Goal: Book appointment/travel/reservation

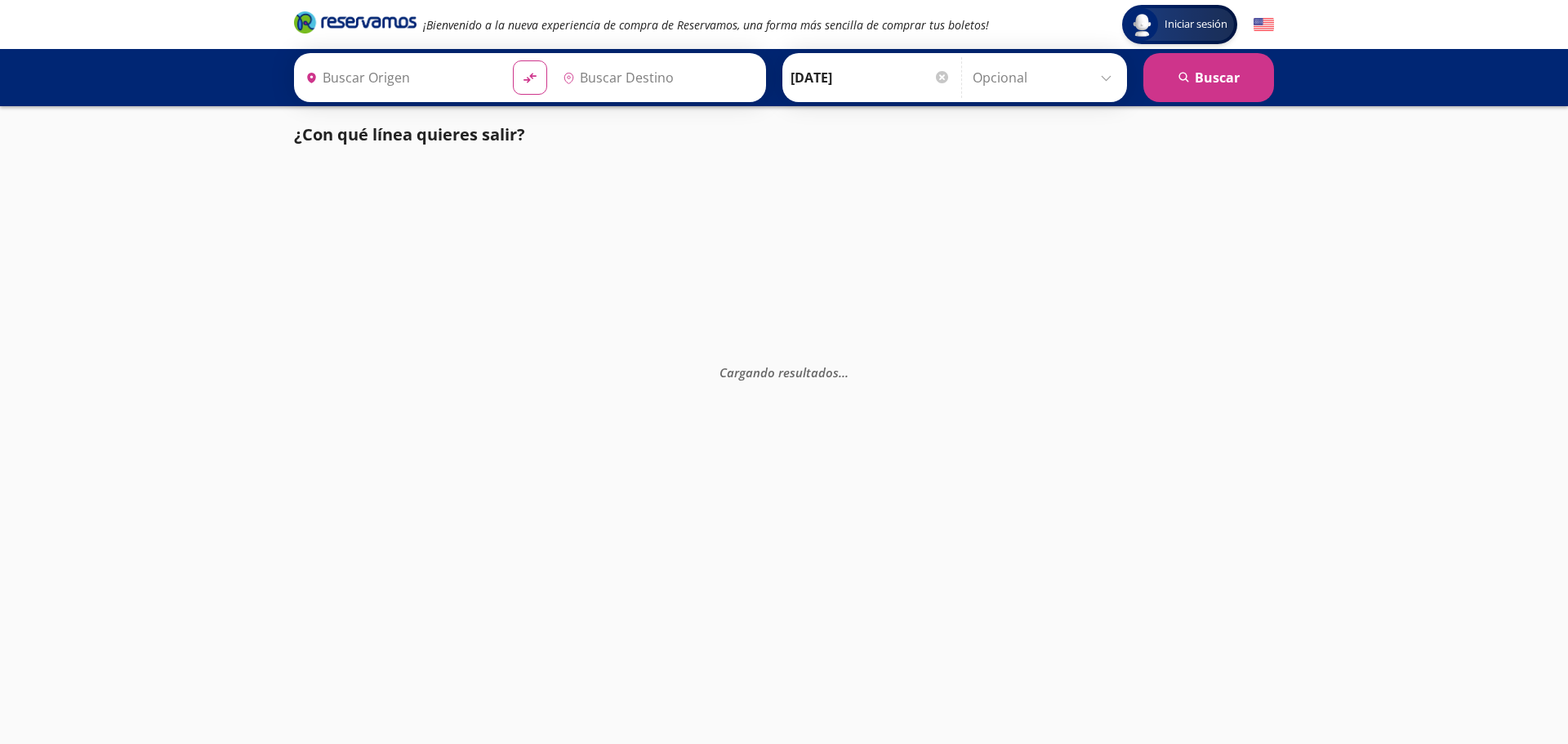
type input "[GEOGRAPHIC_DATA], [GEOGRAPHIC_DATA]"
type input "[GEOGRAPHIC_DATA][PERSON_NAME], [GEOGRAPHIC_DATA][PERSON_NAME]"
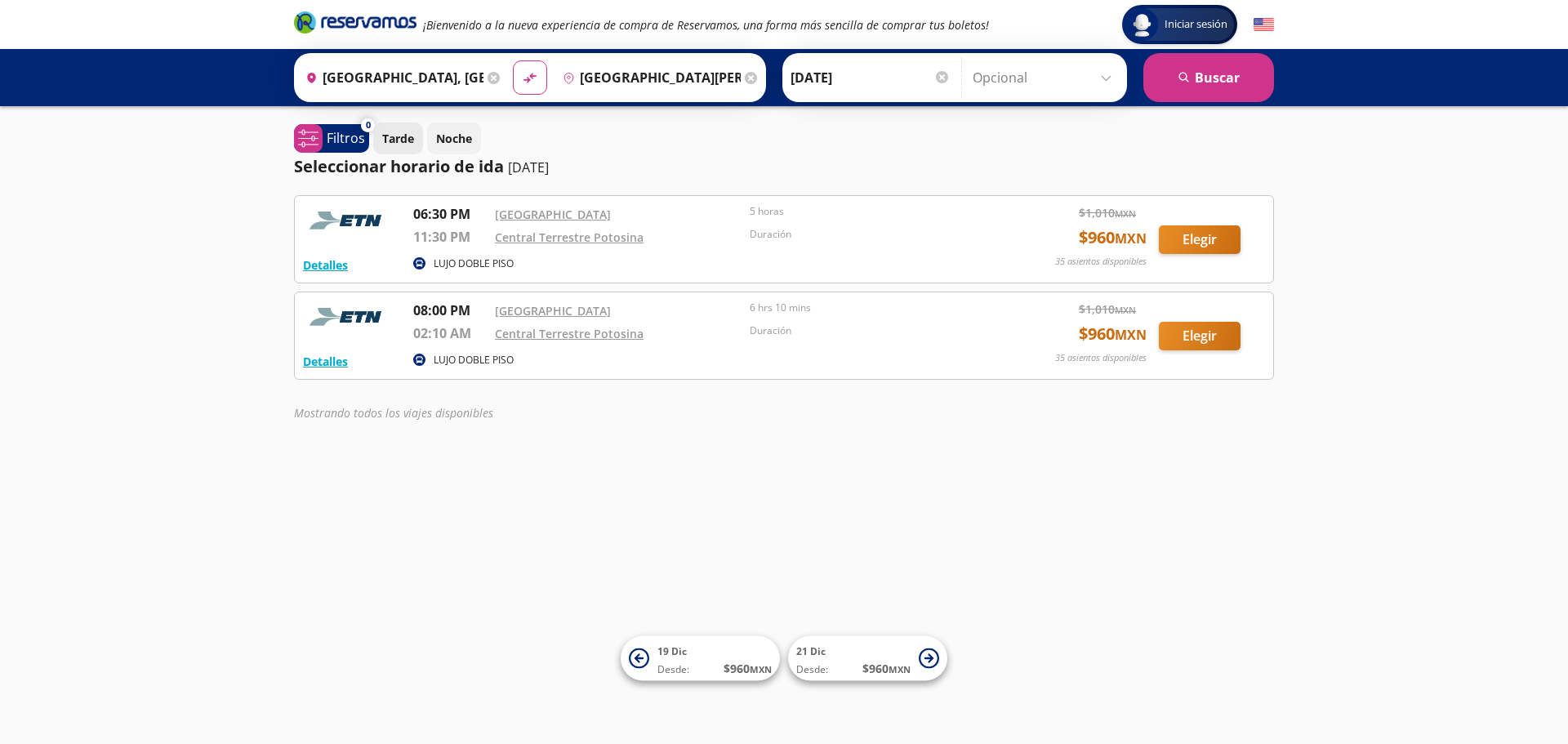
click at [415, 131] on button "Tarde" at bounding box center [398, 138] width 50 height 32
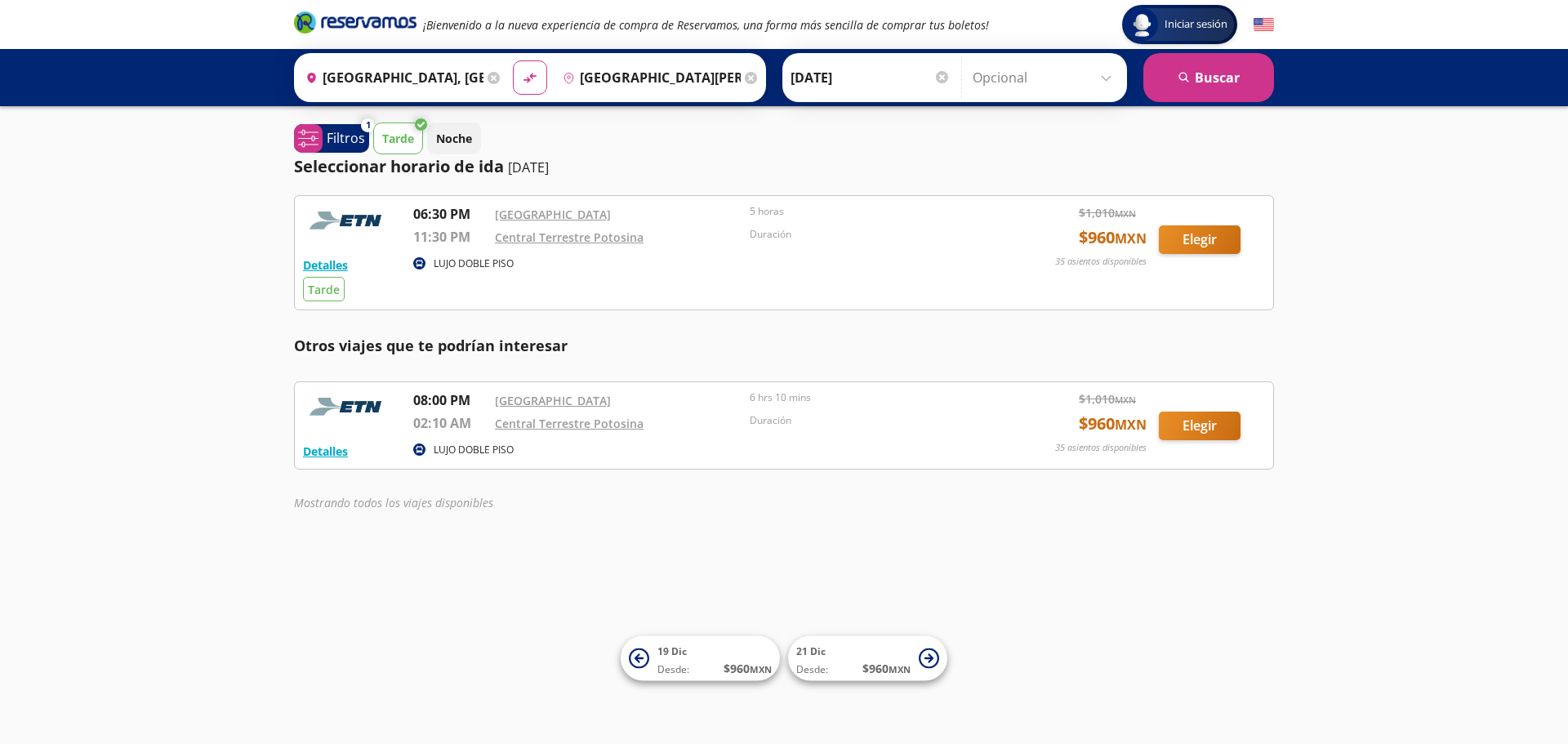
click at [415, 131] on button "Tarde" at bounding box center [398, 138] width 50 height 32
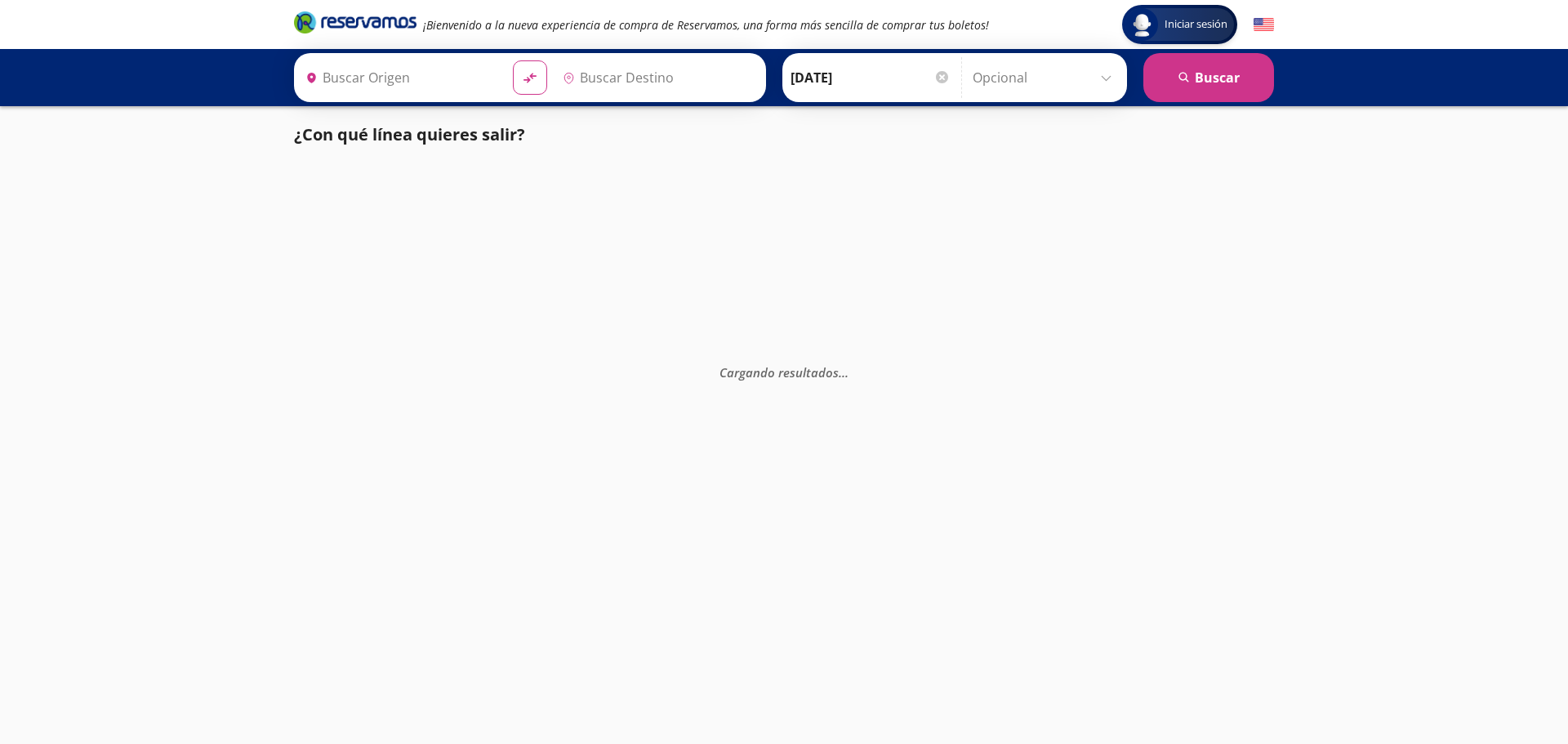
type input "[GEOGRAPHIC_DATA][PERSON_NAME], [GEOGRAPHIC_DATA][PERSON_NAME]"
type input "[GEOGRAPHIC_DATA], [GEOGRAPHIC_DATA]"
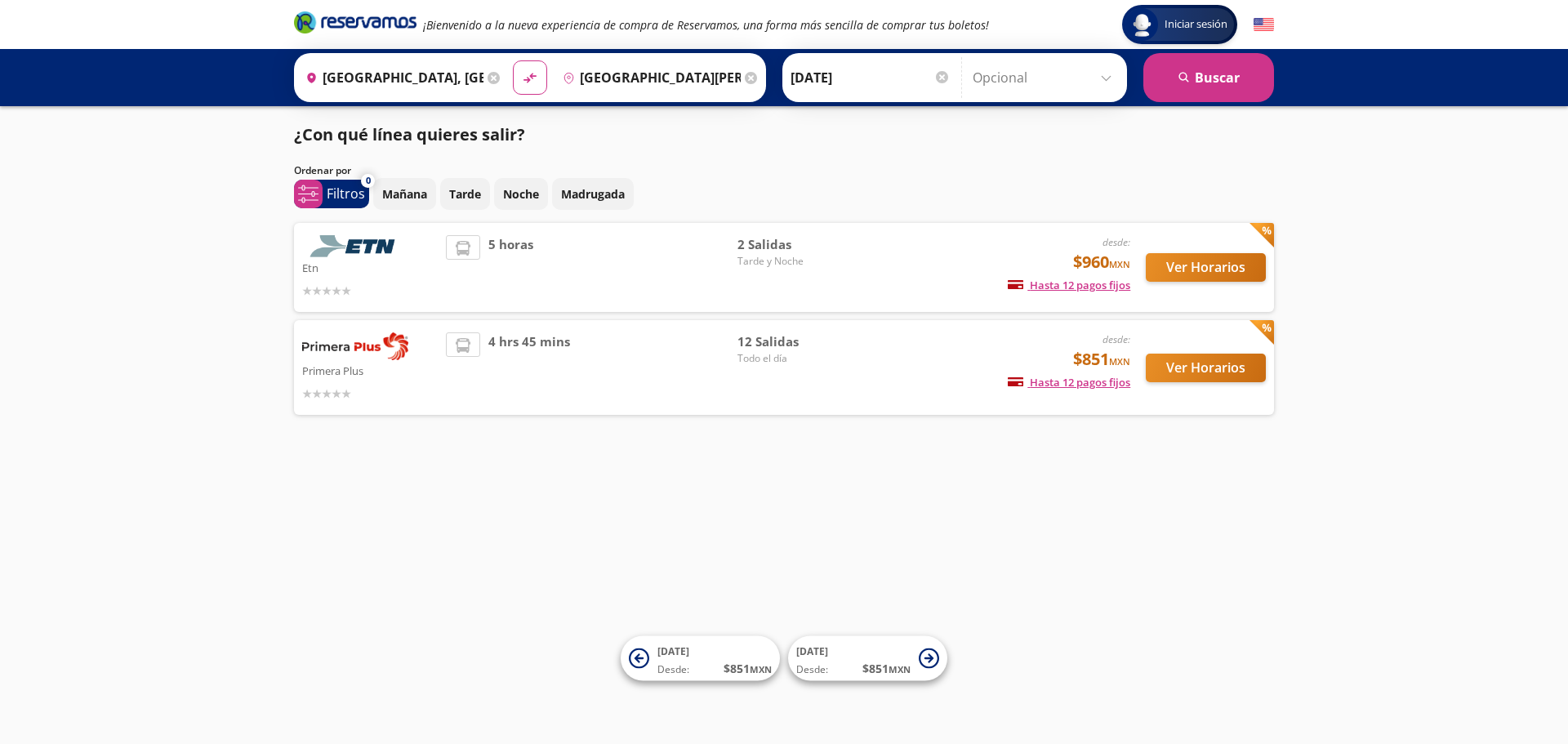
click at [770, 266] on span "Tarde y Noche" at bounding box center [794, 261] width 114 height 14
click at [840, 356] on span "Todo el día" at bounding box center [794, 358] width 114 height 14
click at [1192, 375] on button "Ver Horarios" at bounding box center [1205, 368] width 120 height 29
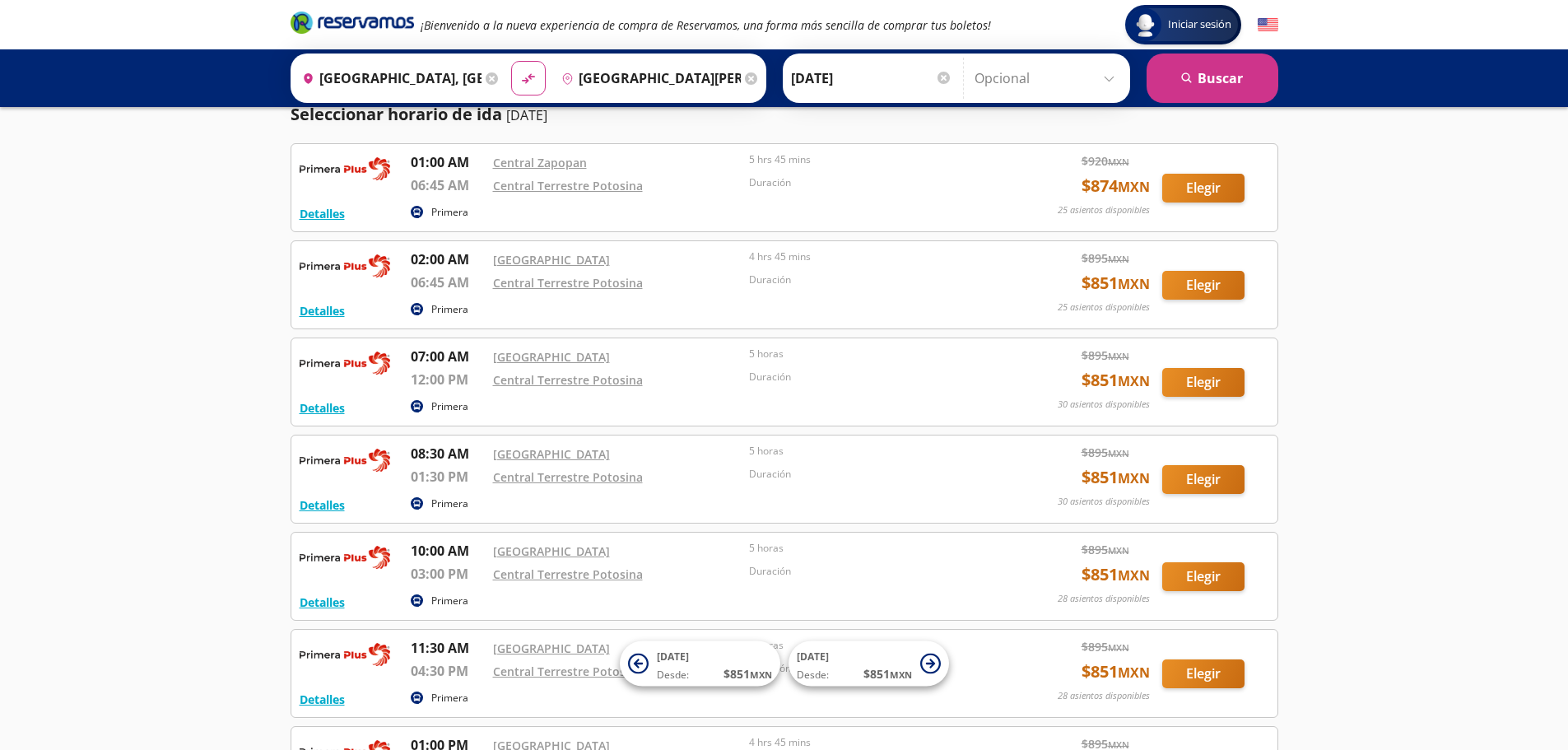
scroll to position [82, 0]
